Goal: Transaction & Acquisition: Download file/media

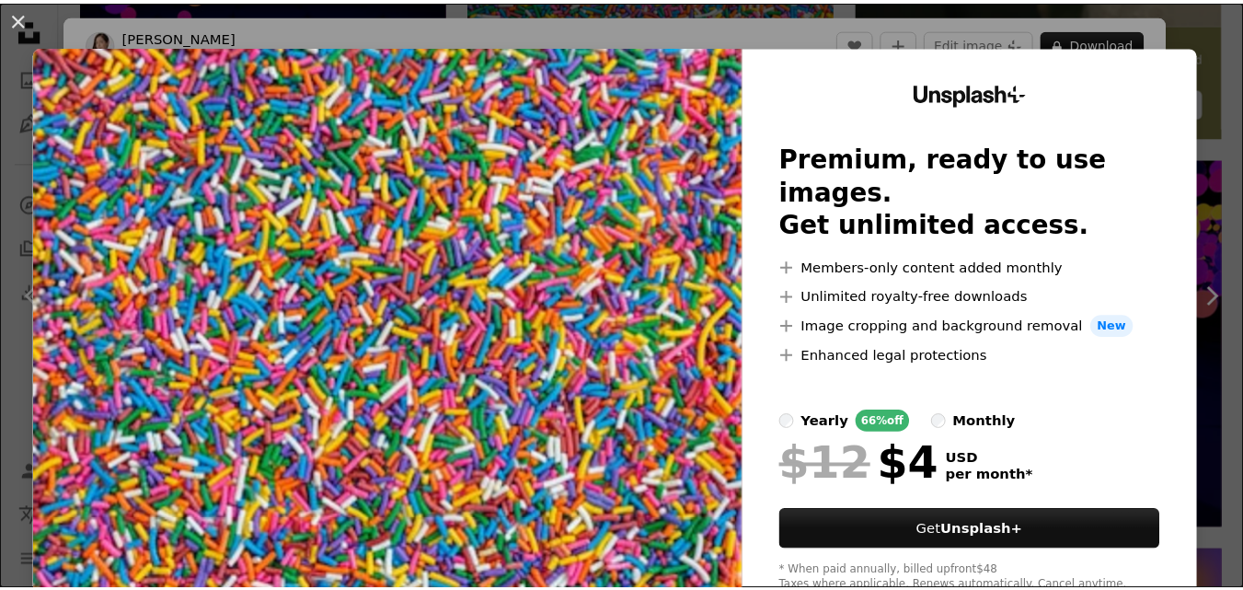
scroll to position [806, 0]
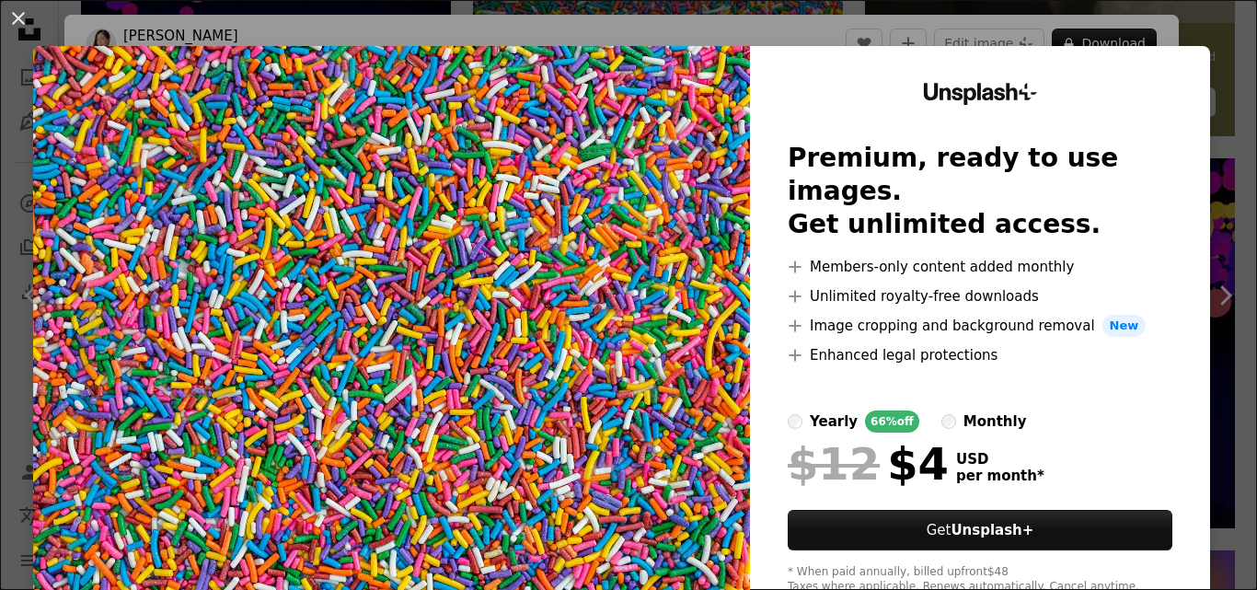
click at [268, 152] on img at bounding box center [391, 338] width 717 height 585
click at [140, 78] on img at bounding box center [391, 338] width 717 height 585
click at [17, 13] on button "An X shape" at bounding box center [18, 18] width 22 height 22
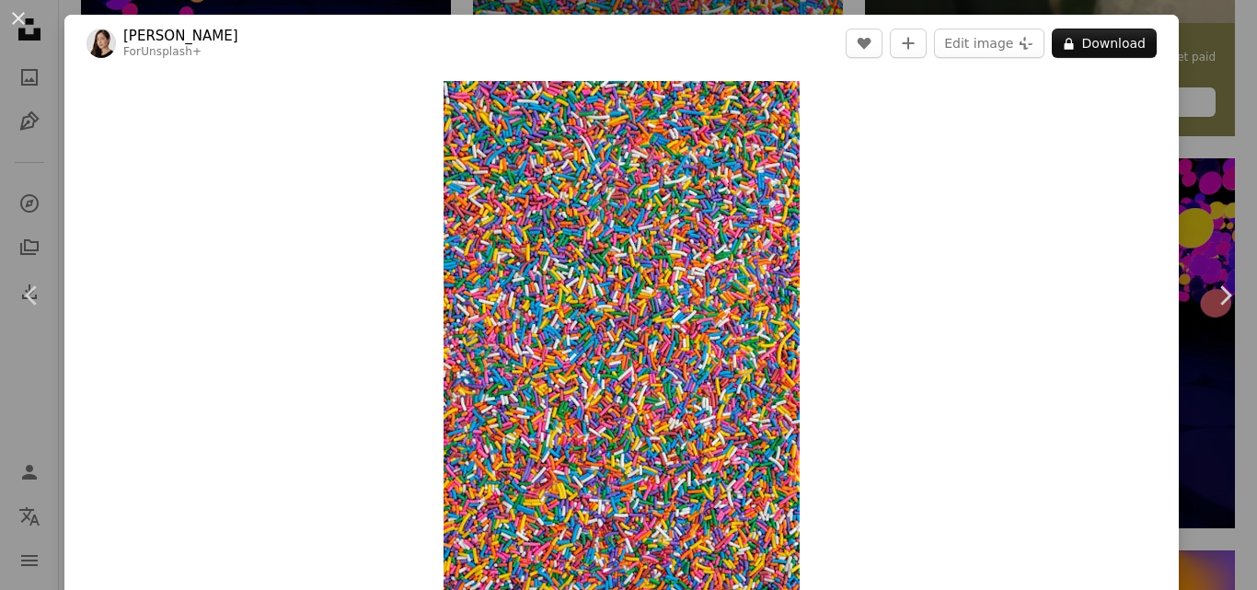
click at [1059, 80] on div "Zoom in" at bounding box center [621, 348] width 1114 height 553
click at [17, 19] on button "An X shape" at bounding box center [18, 18] width 22 height 22
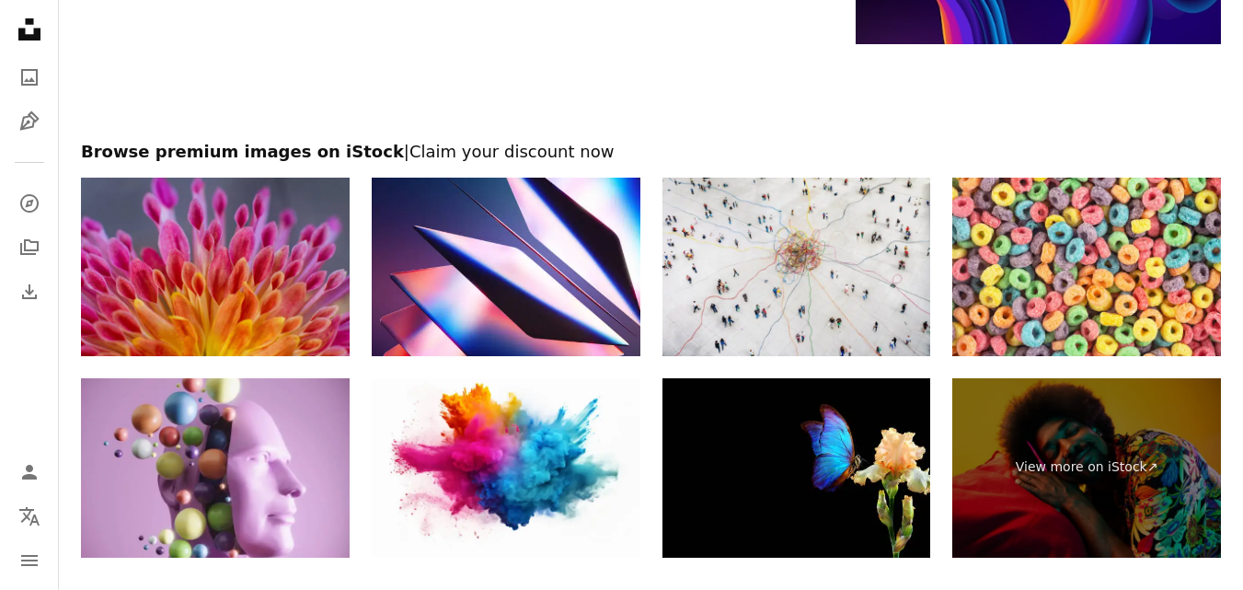
scroll to position [2946, 0]
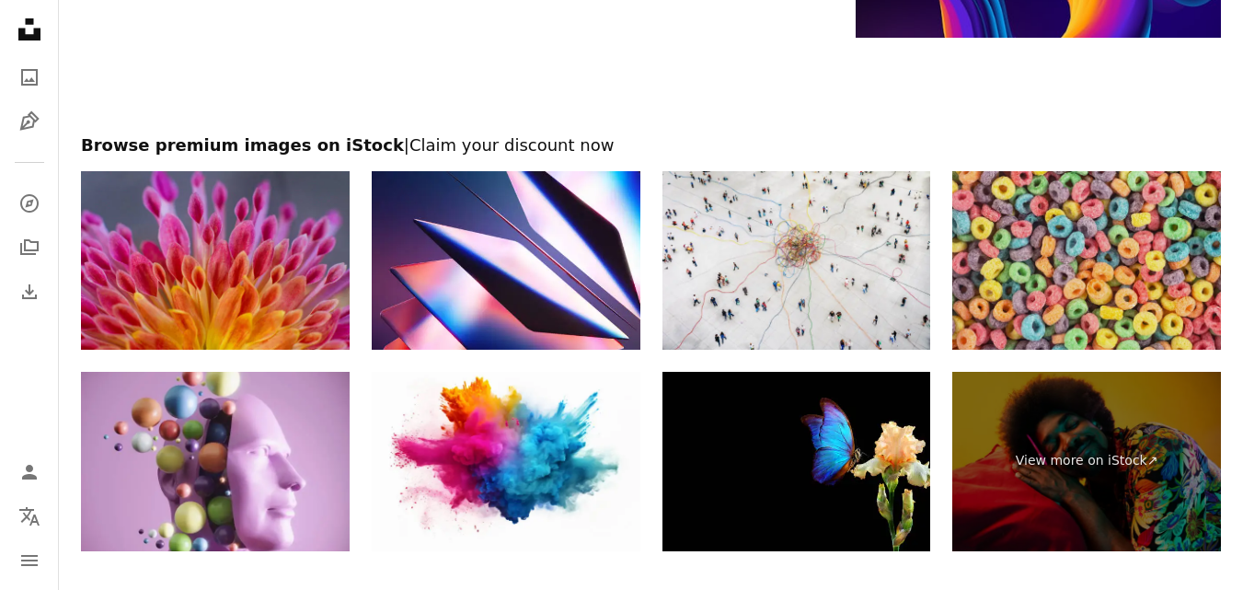
click at [1098, 286] on img at bounding box center [1086, 260] width 269 height 179
